Goal: Check status: Check status

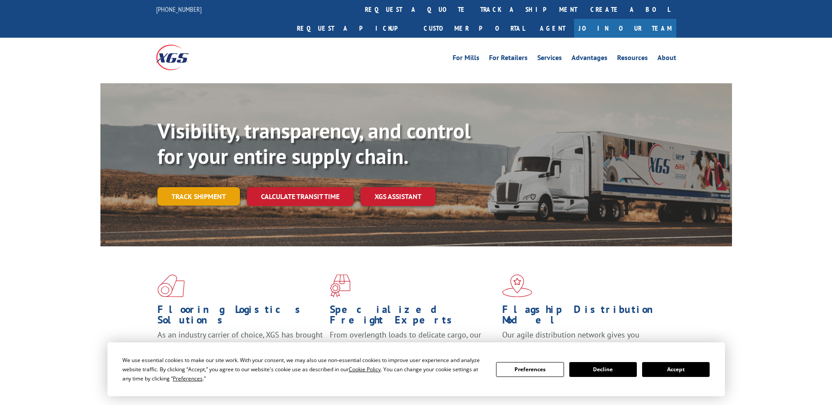
click at [190, 187] on link "Track shipment" at bounding box center [198, 196] width 82 height 18
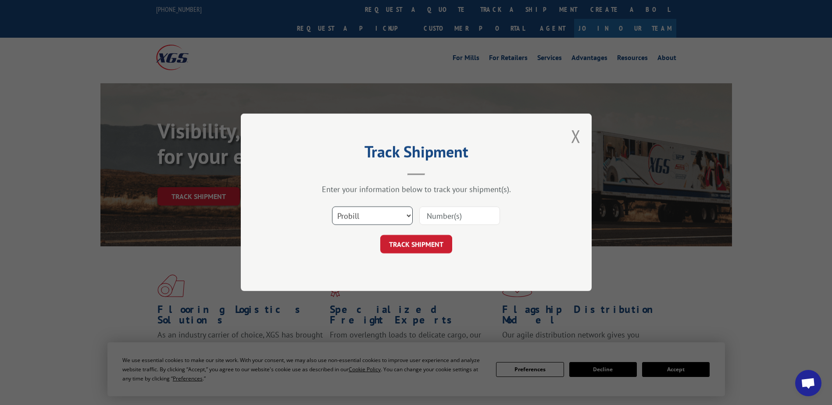
click at [384, 220] on select "Select category... Probill BOL PO" at bounding box center [372, 216] width 81 height 18
select select "bol"
click at [332, 207] on select "Select category... Probill BOL PO" at bounding box center [372, 216] width 81 height 18
click at [464, 219] on input at bounding box center [459, 216] width 81 height 18
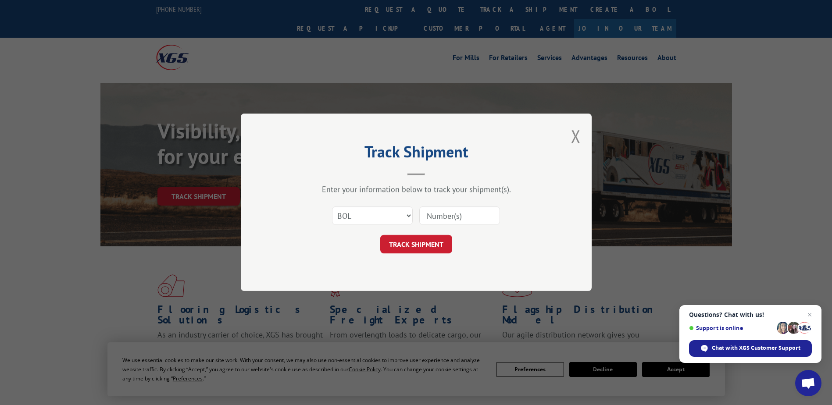
paste input "CP029434A"
type input "CP029434A"
click at [432, 239] on button "TRACK SHIPMENT" at bounding box center [416, 245] width 72 height 18
